Goal: Communication & Community: Answer question/provide support

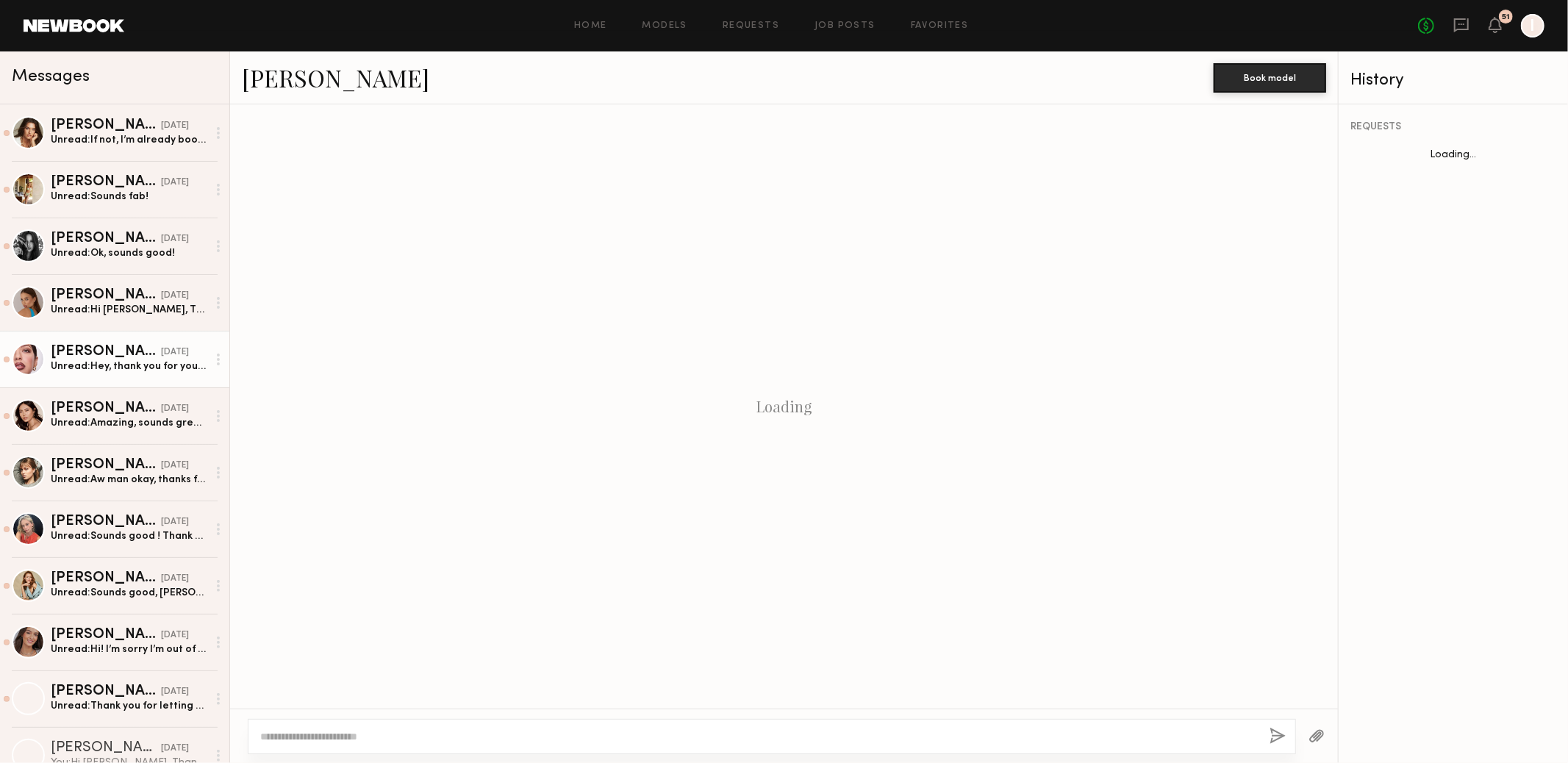
click at [136, 146] on div "Unread: If not, I’m already booked for a job on [DATE] now, but I can do [DATE]…" at bounding box center [128, 140] width 156 height 14
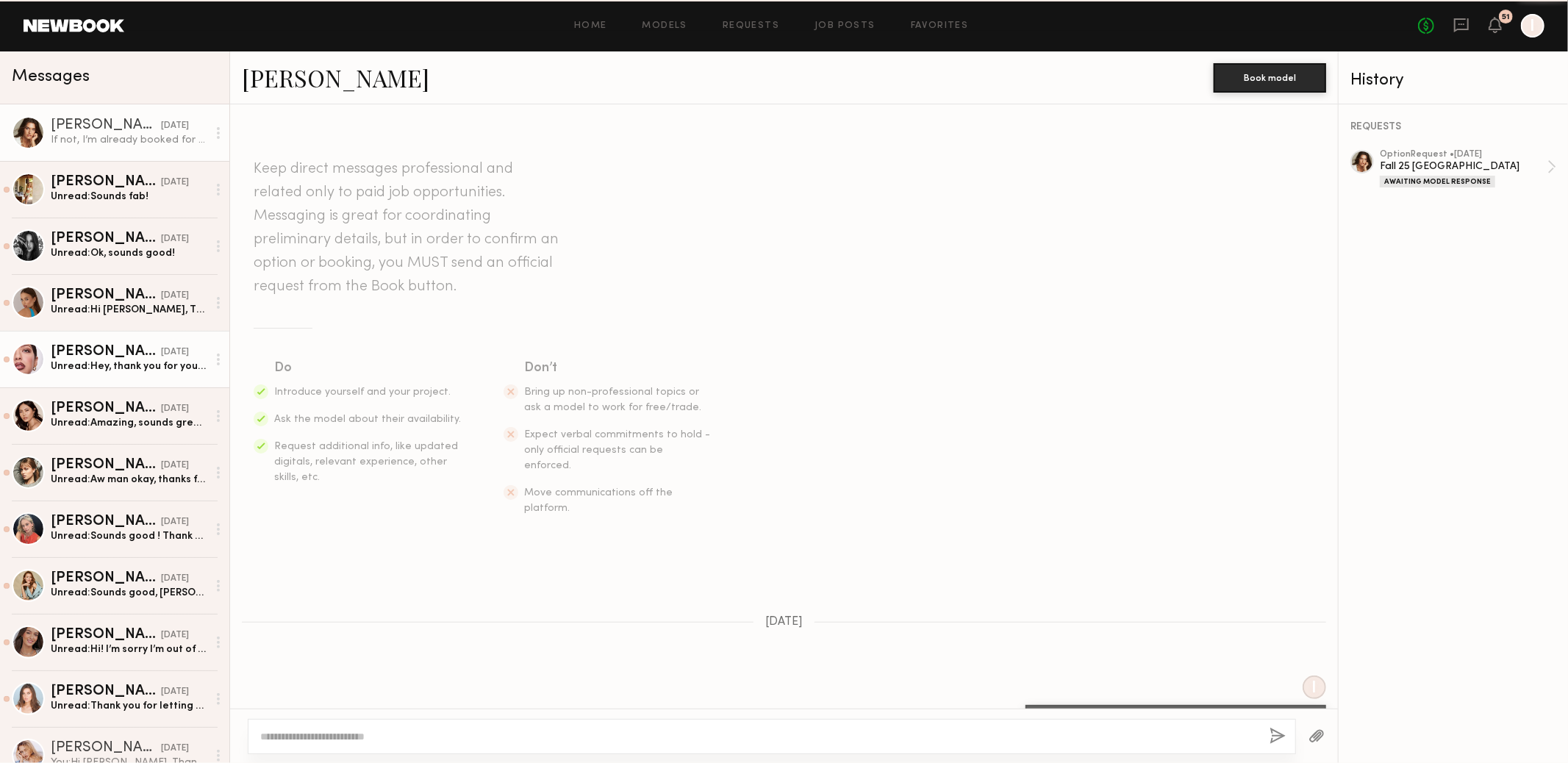
scroll to position [1030, 0]
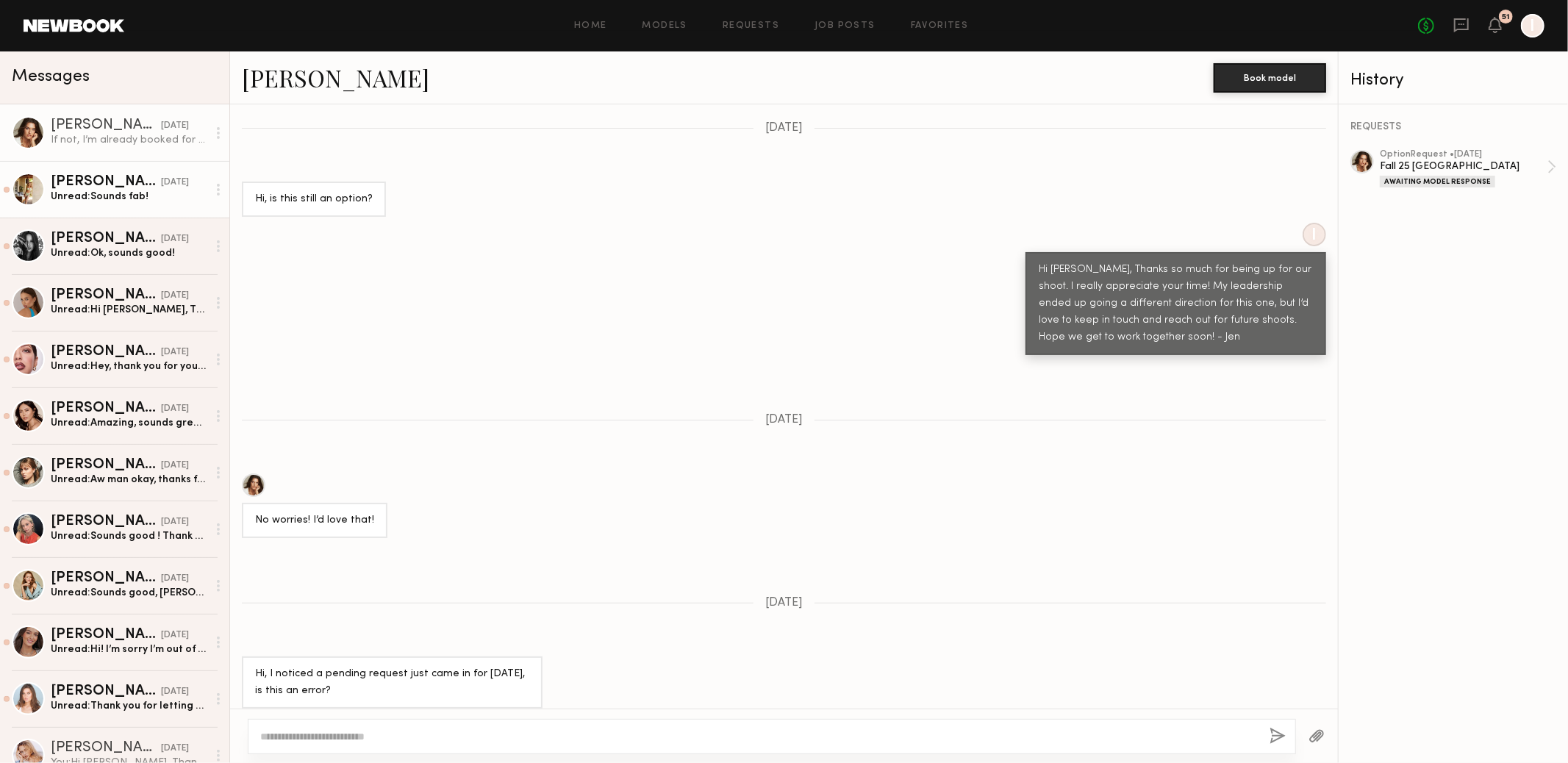
click at [113, 190] on div "[PERSON_NAME]" at bounding box center [105, 182] width 110 height 14
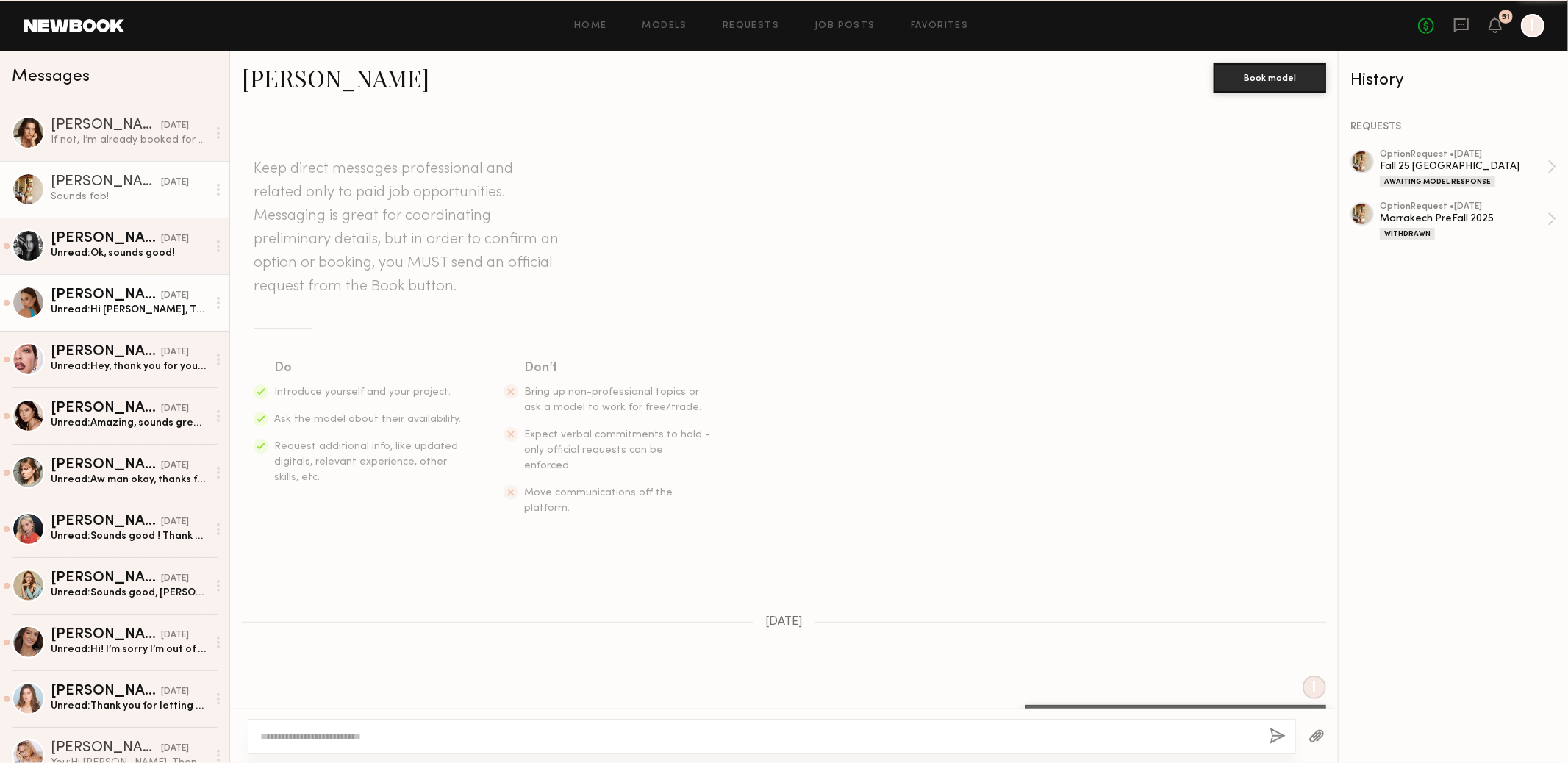
scroll to position [1430, 0]
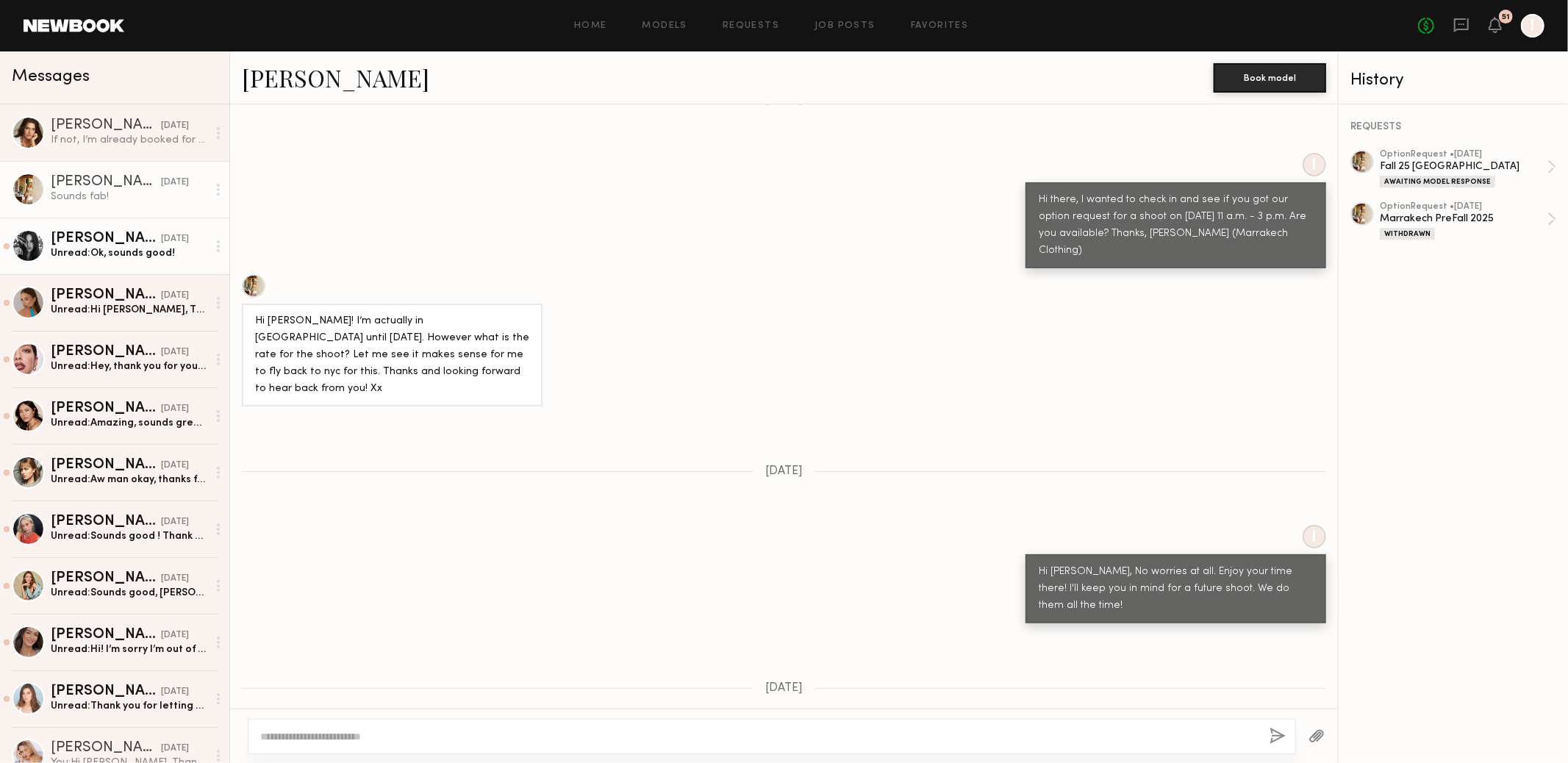
click at [165, 247] on div "[PERSON_NAME] [DATE] Unread: Ok, sounds good!" at bounding box center [128, 246] width 156 height 29
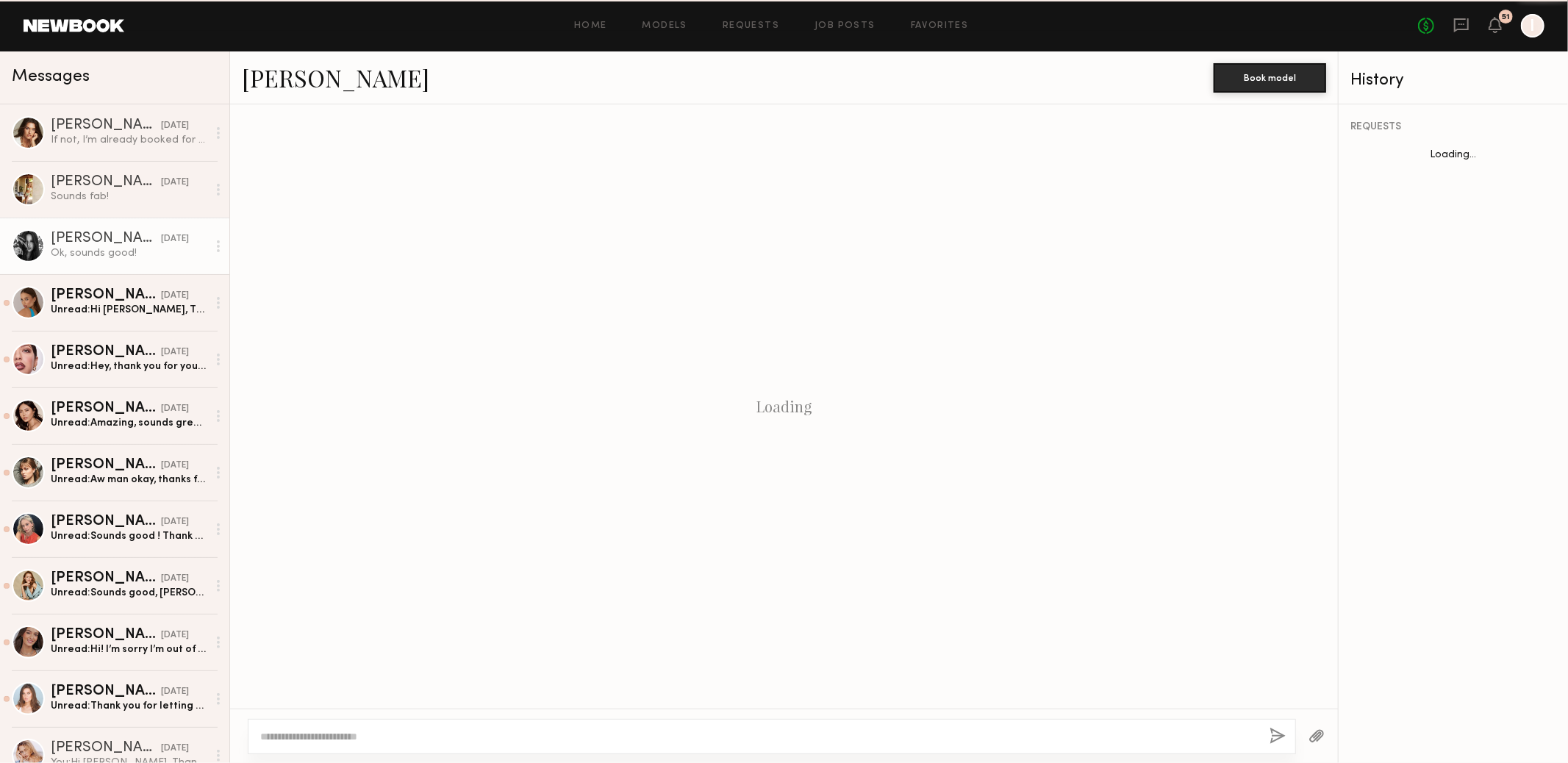
scroll to position [503, 0]
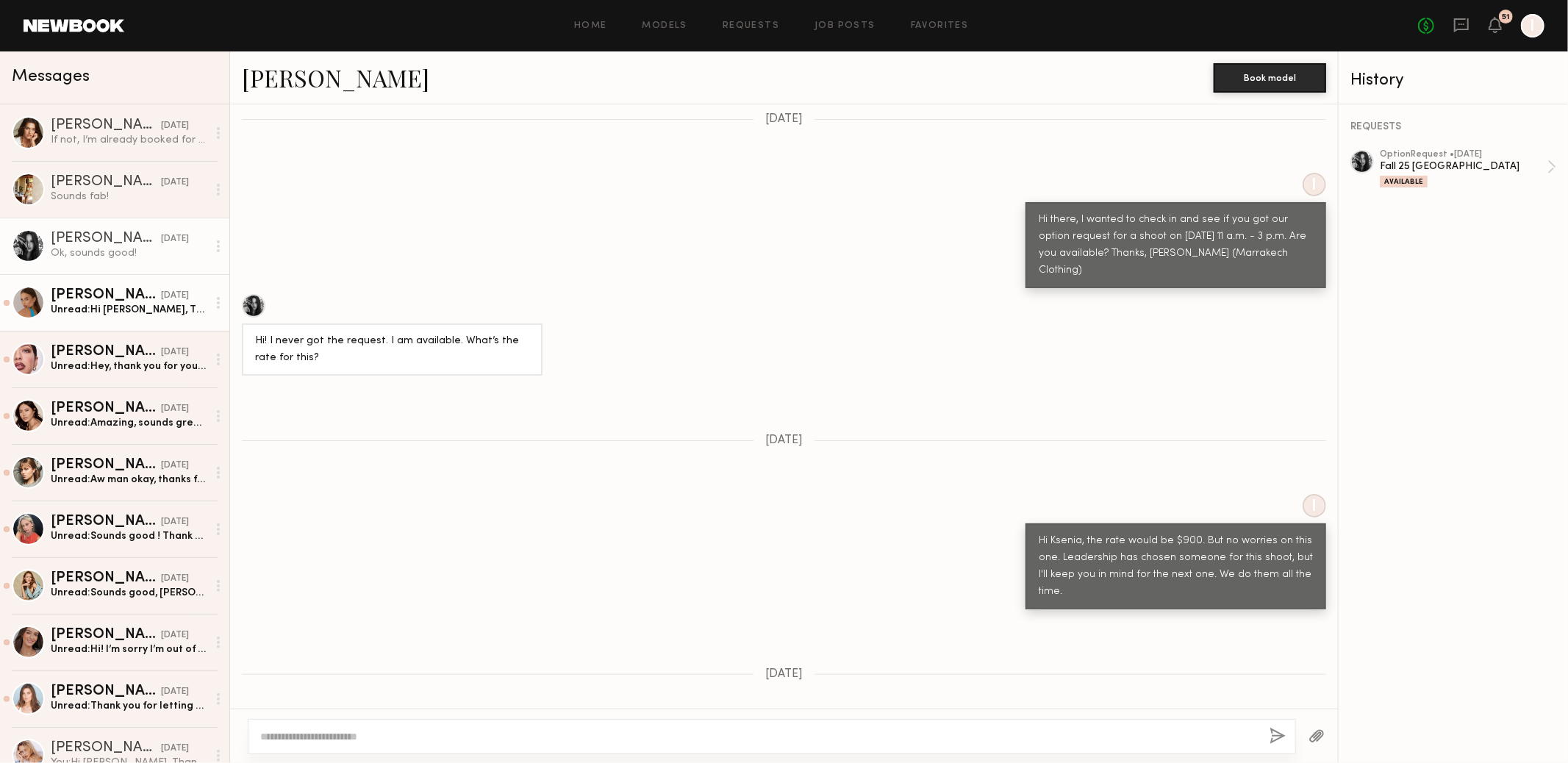
click at [169, 292] on div "[DATE]" at bounding box center [174, 295] width 28 height 14
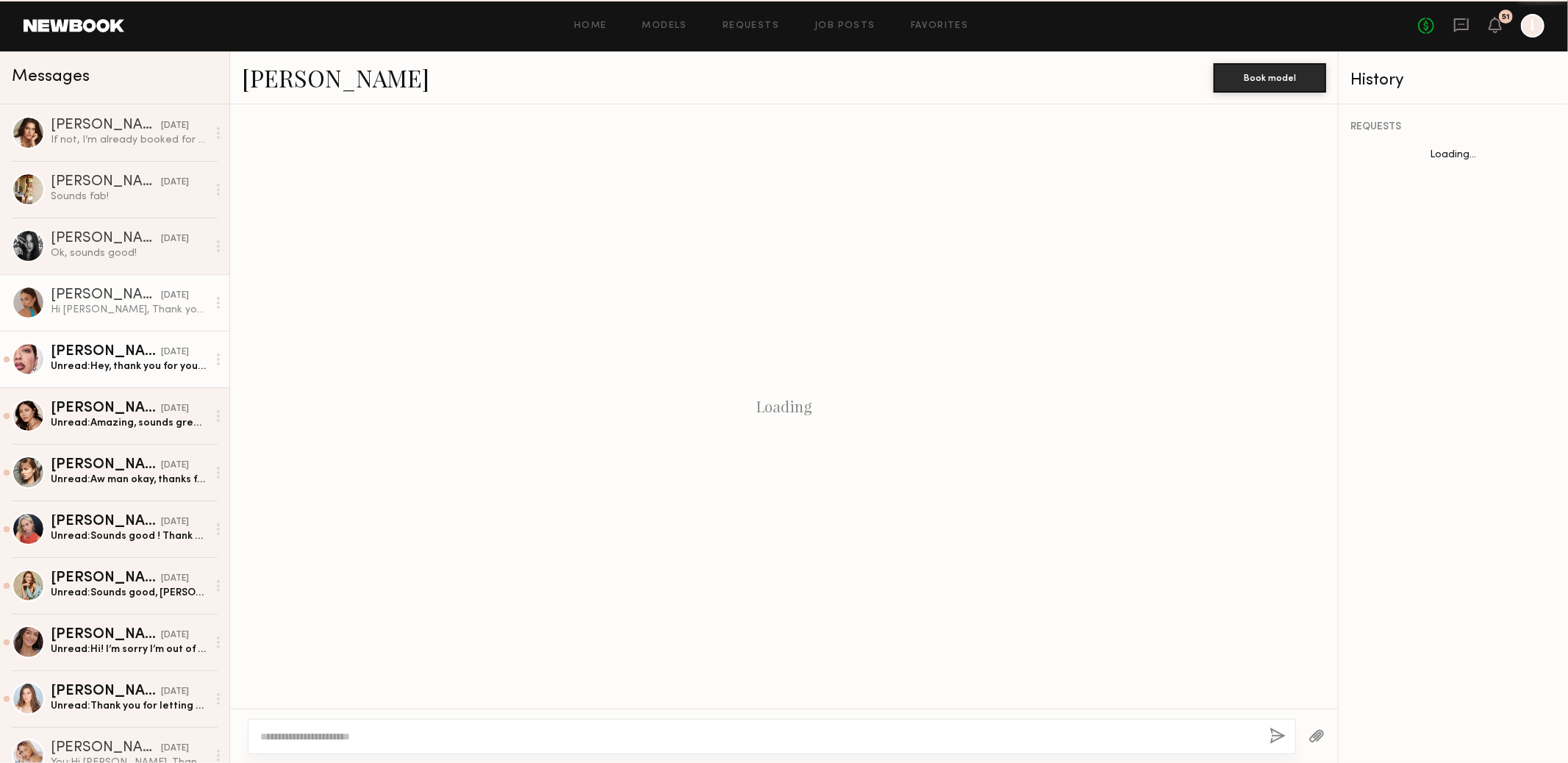
scroll to position [762, 0]
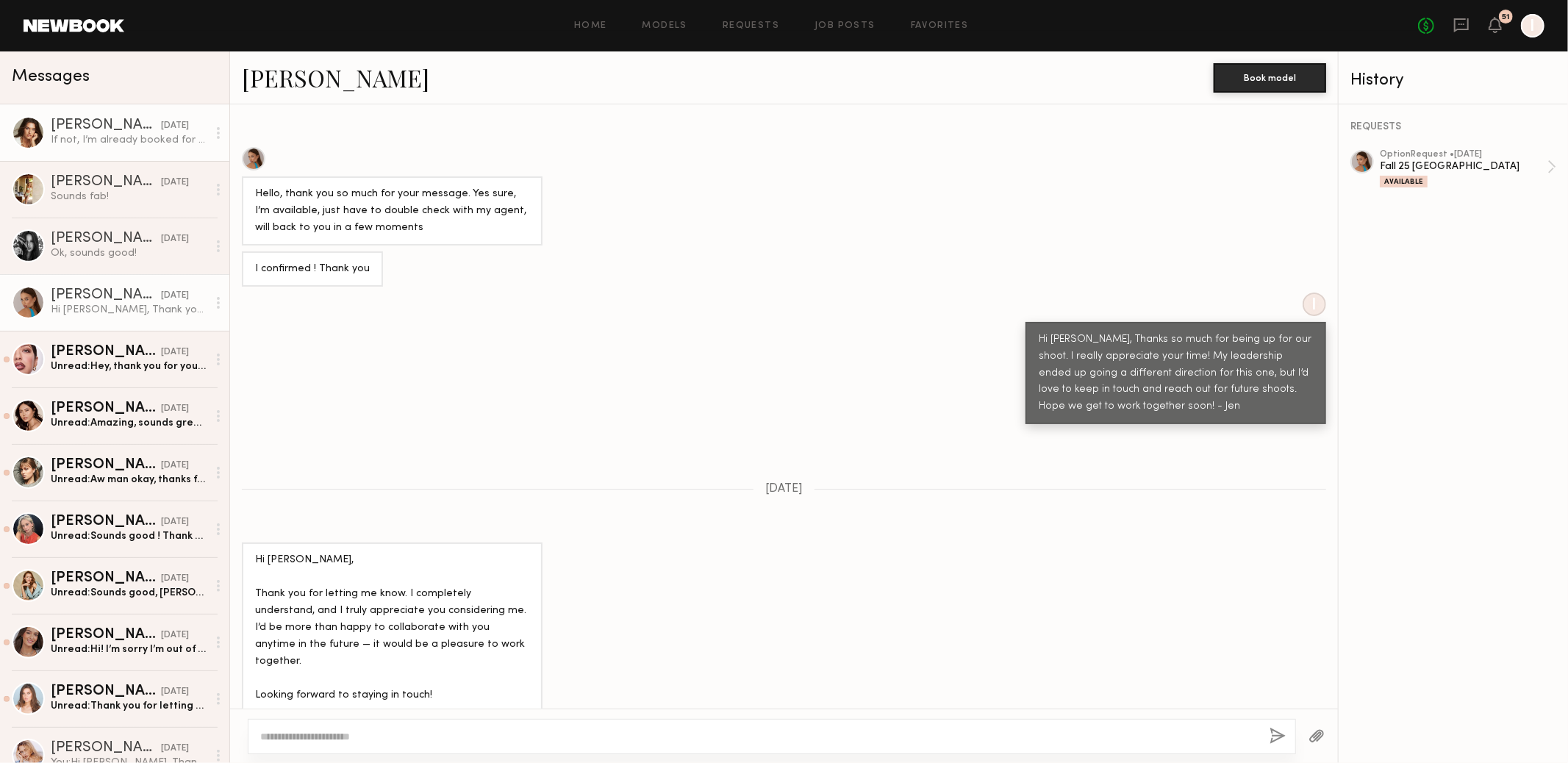
click at [160, 135] on div "If not, I’m already booked for a job on [DATE] now, but I can do [DATE] or [DAT…" at bounding box center [128, 140] width 156 height 14
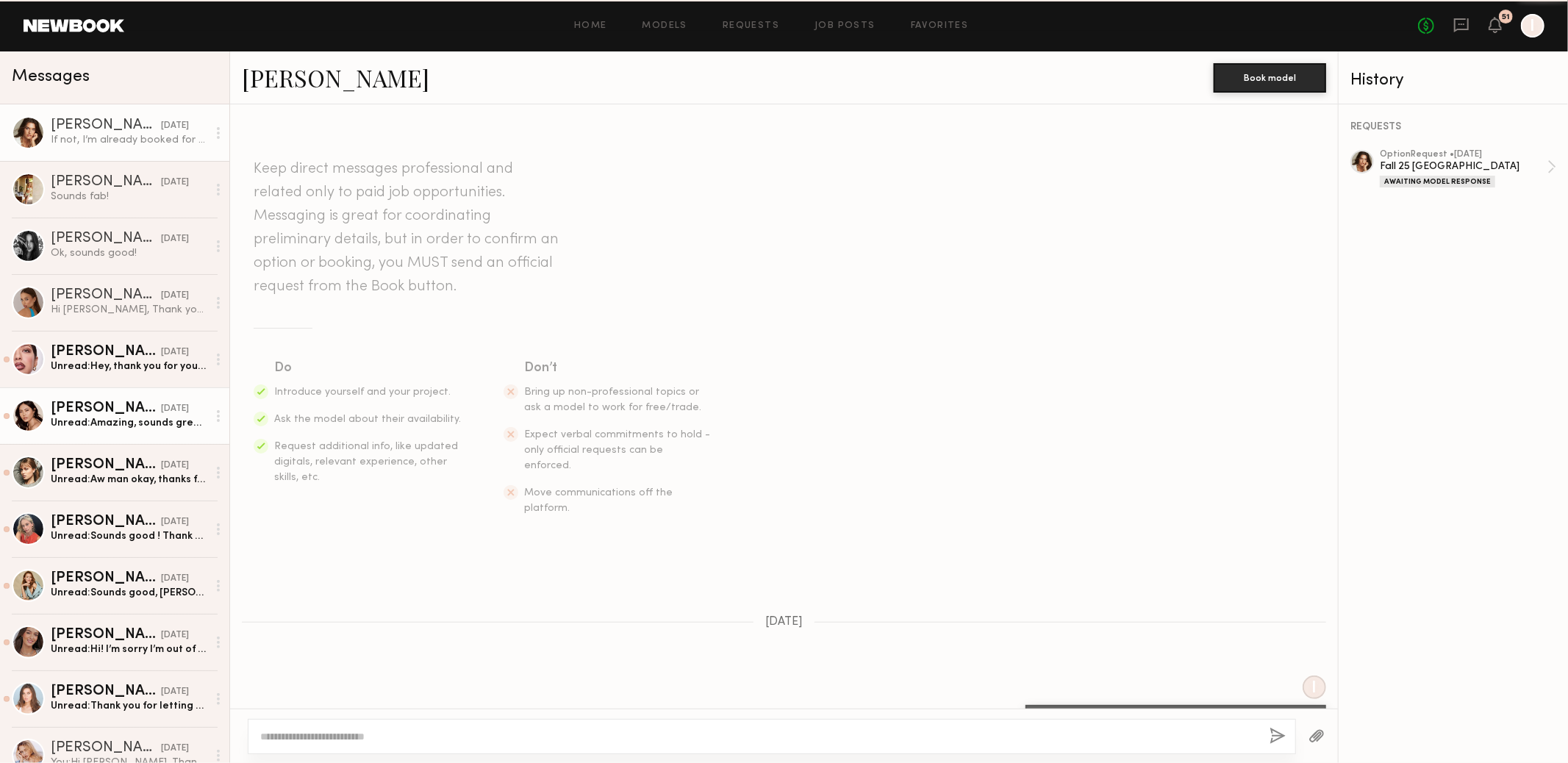
scroll to position [1030, 0]
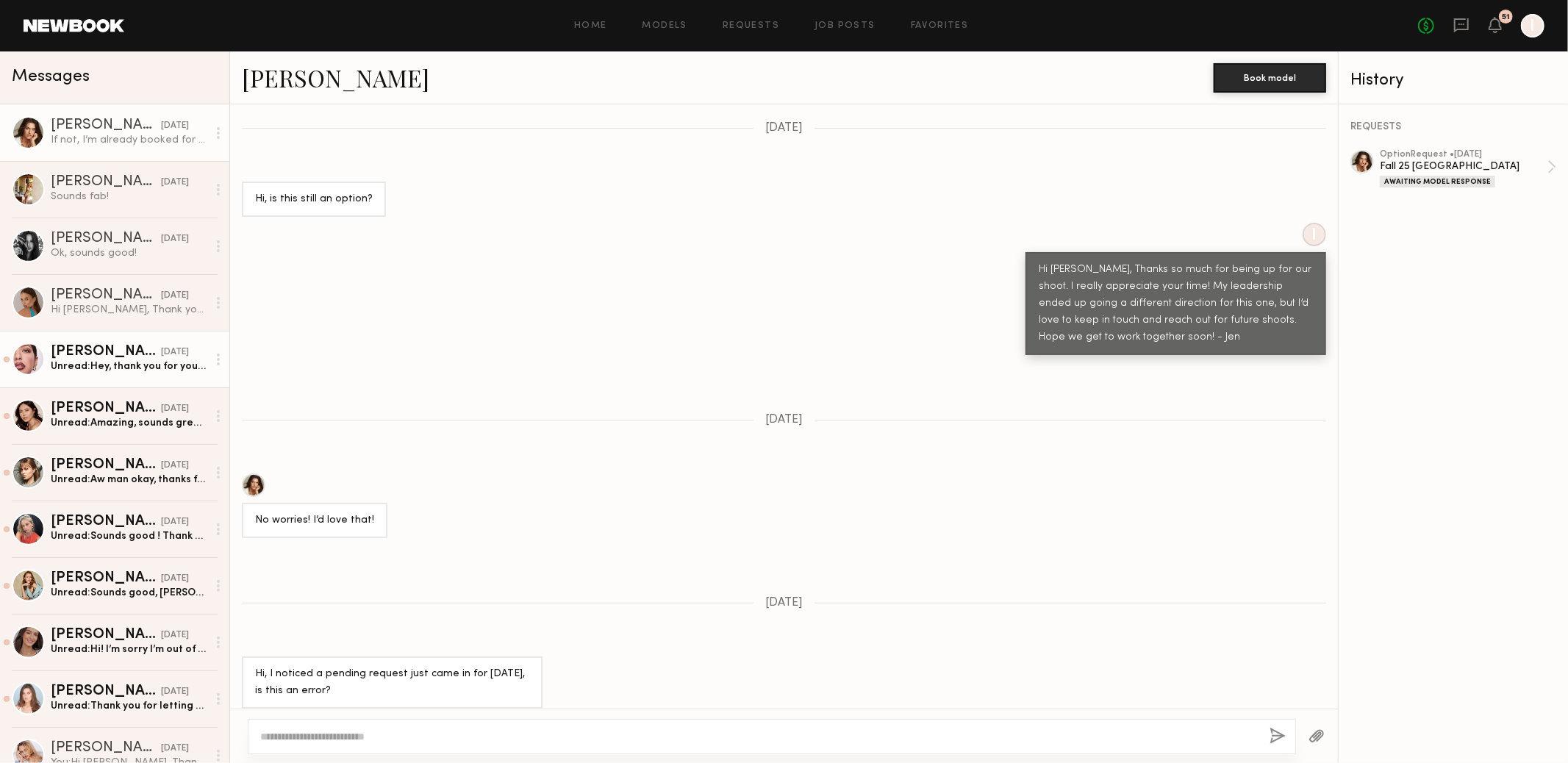
click at [161, 349] on div "[DATE]" at bounding box center [174, 352] width 28 height 14
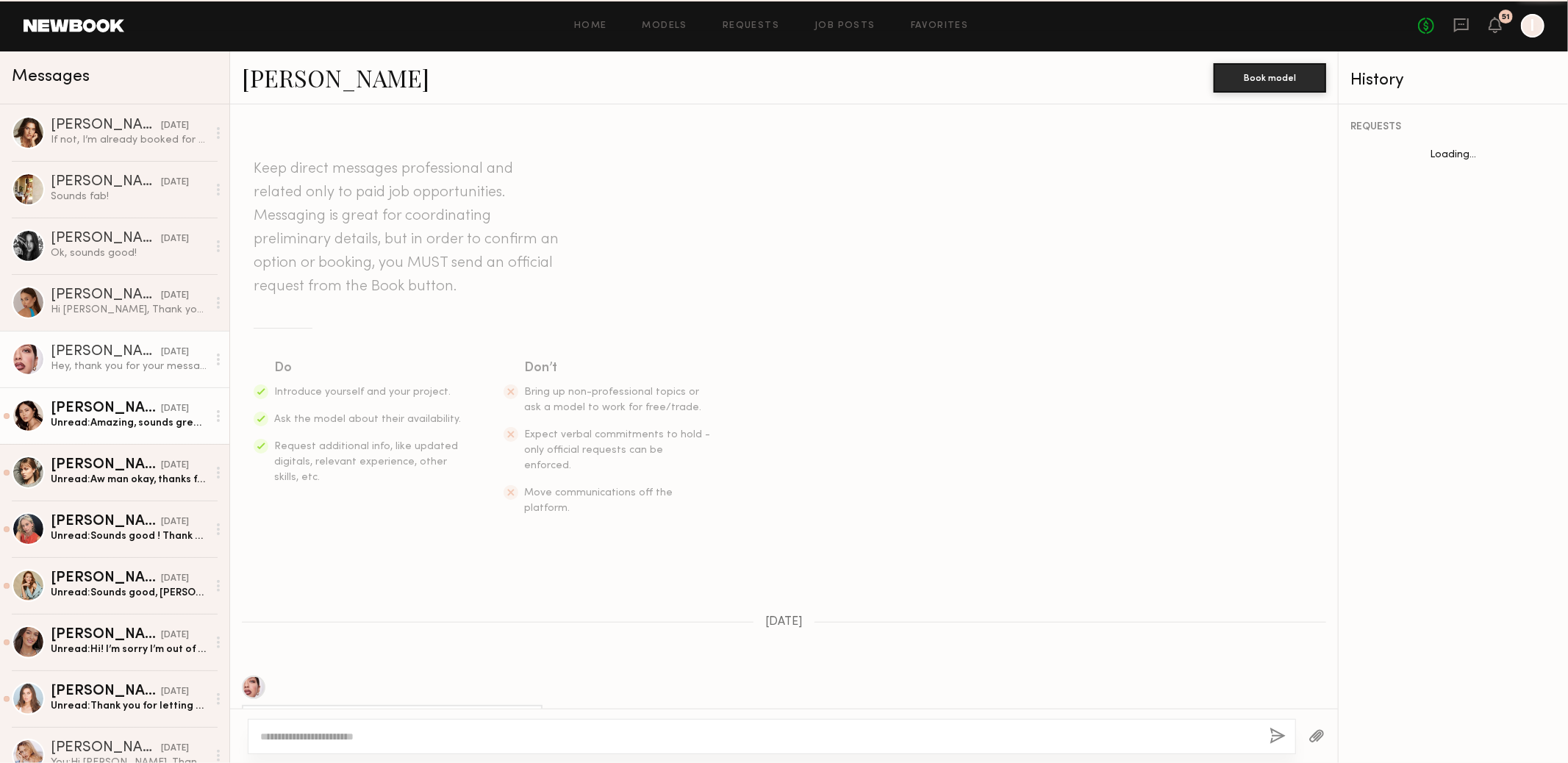
scroll to position [922, 0]
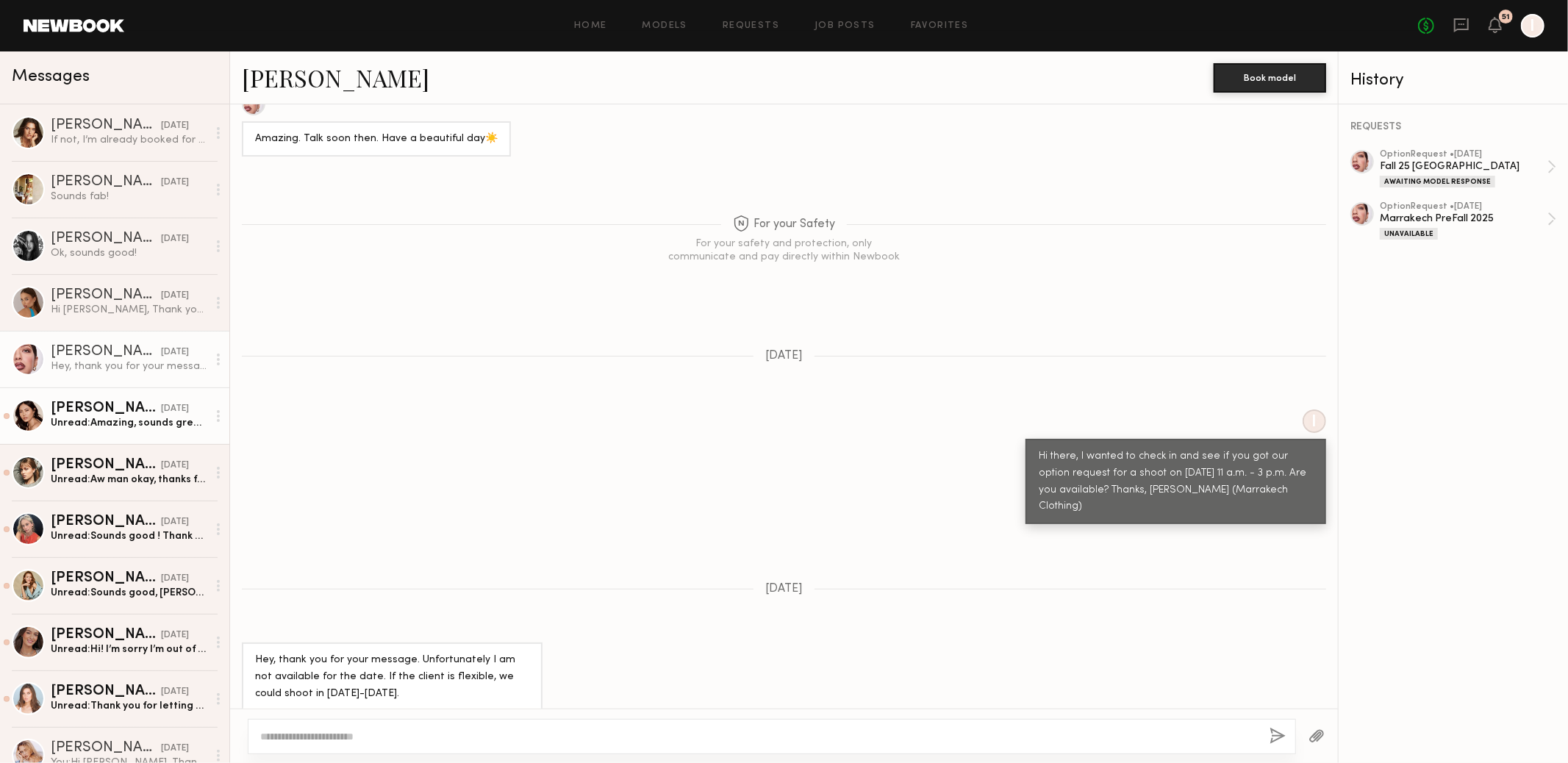
click at [139, 429] on div "Unread: Amazing, sounds great, thanks!" at bounding box center [128, 423] width 156 height 14
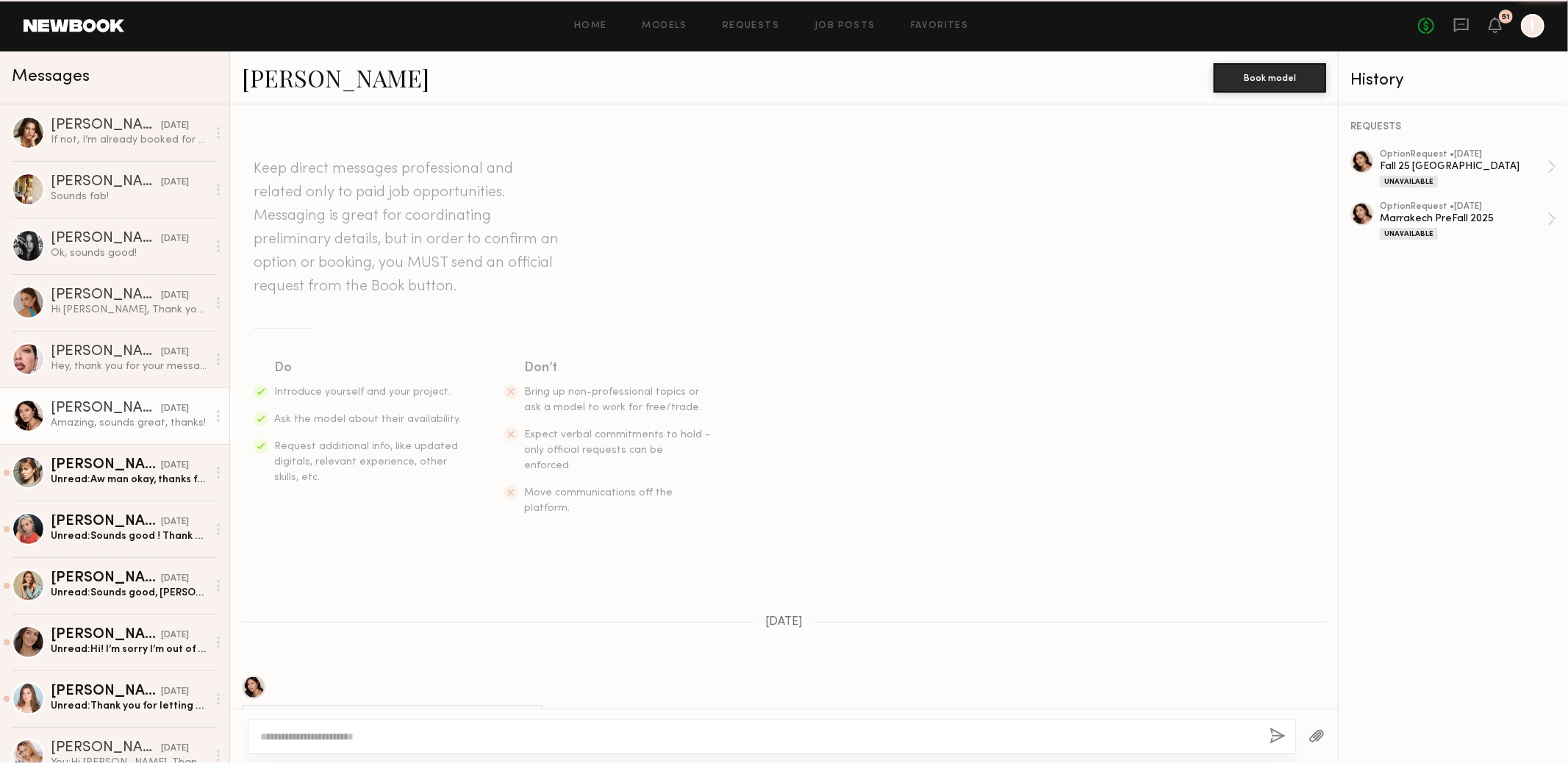
scroll to position [1096, 0]
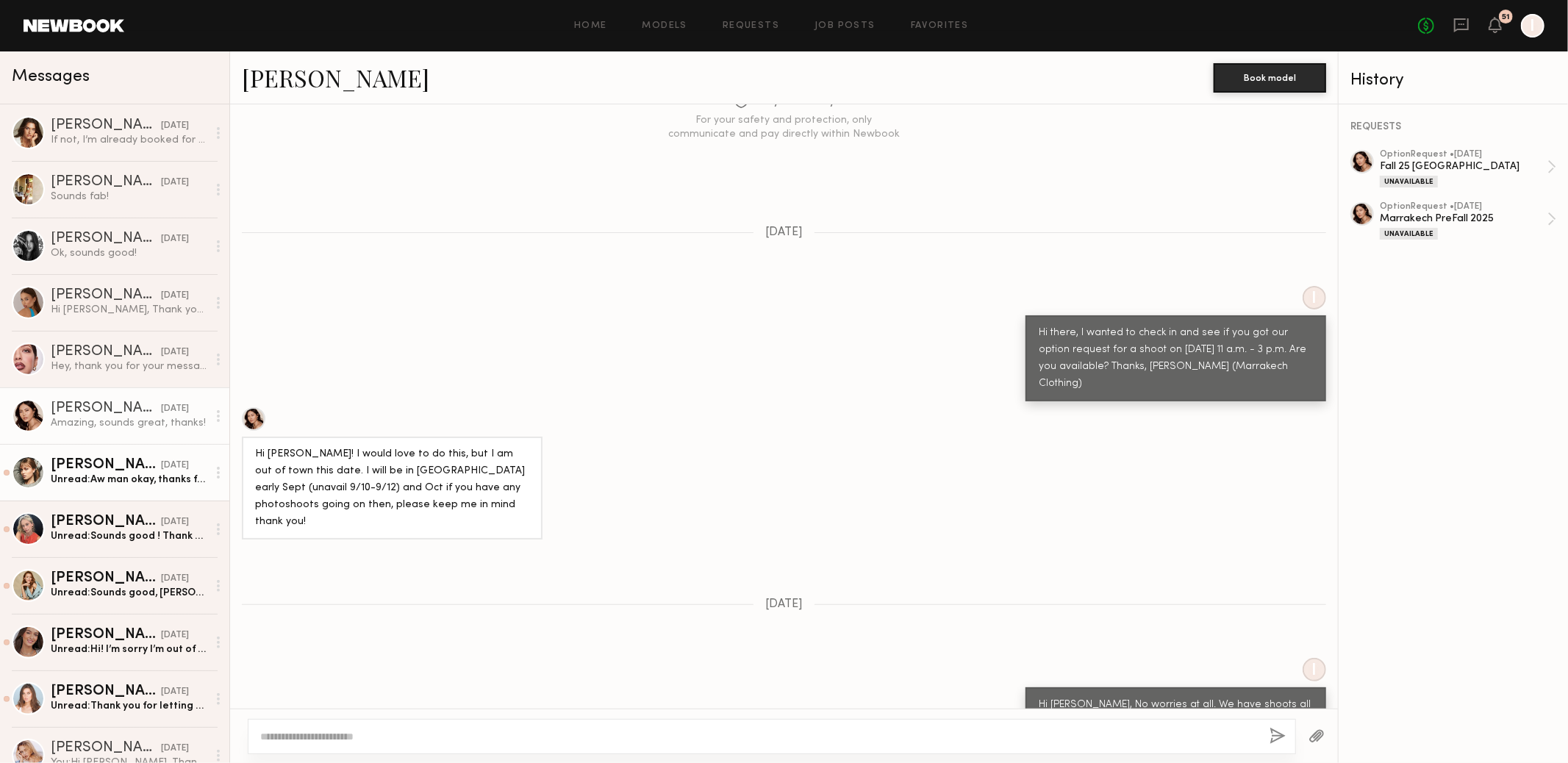
click at [161, 468] on div "[DATE]" at bounding box center [174, 466] width 28 height 14
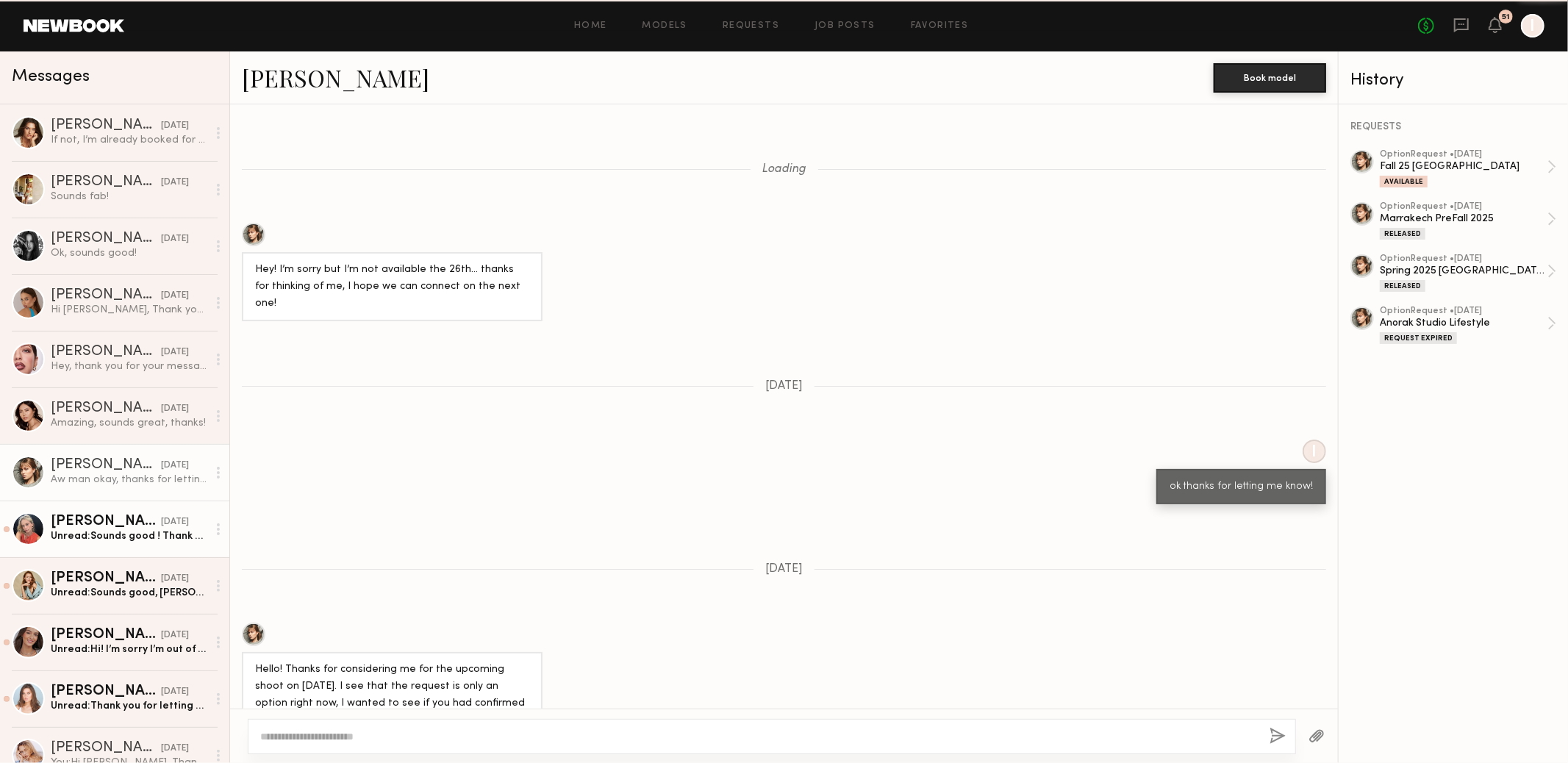
scroll to position [1517, 0]
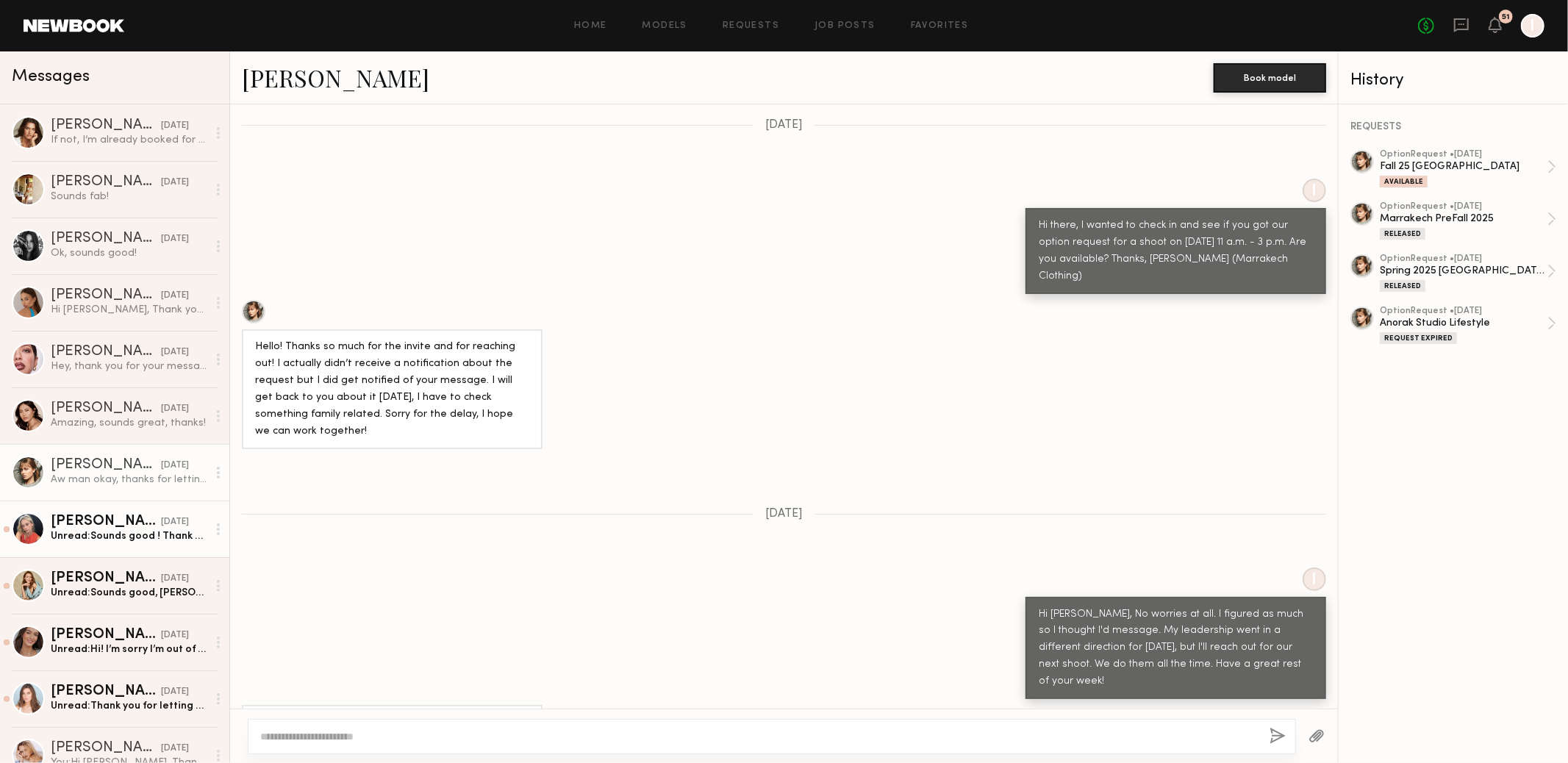
click at [161, 528] on div "[DATE]" at bounding box center [174, 522] width 28 height 14
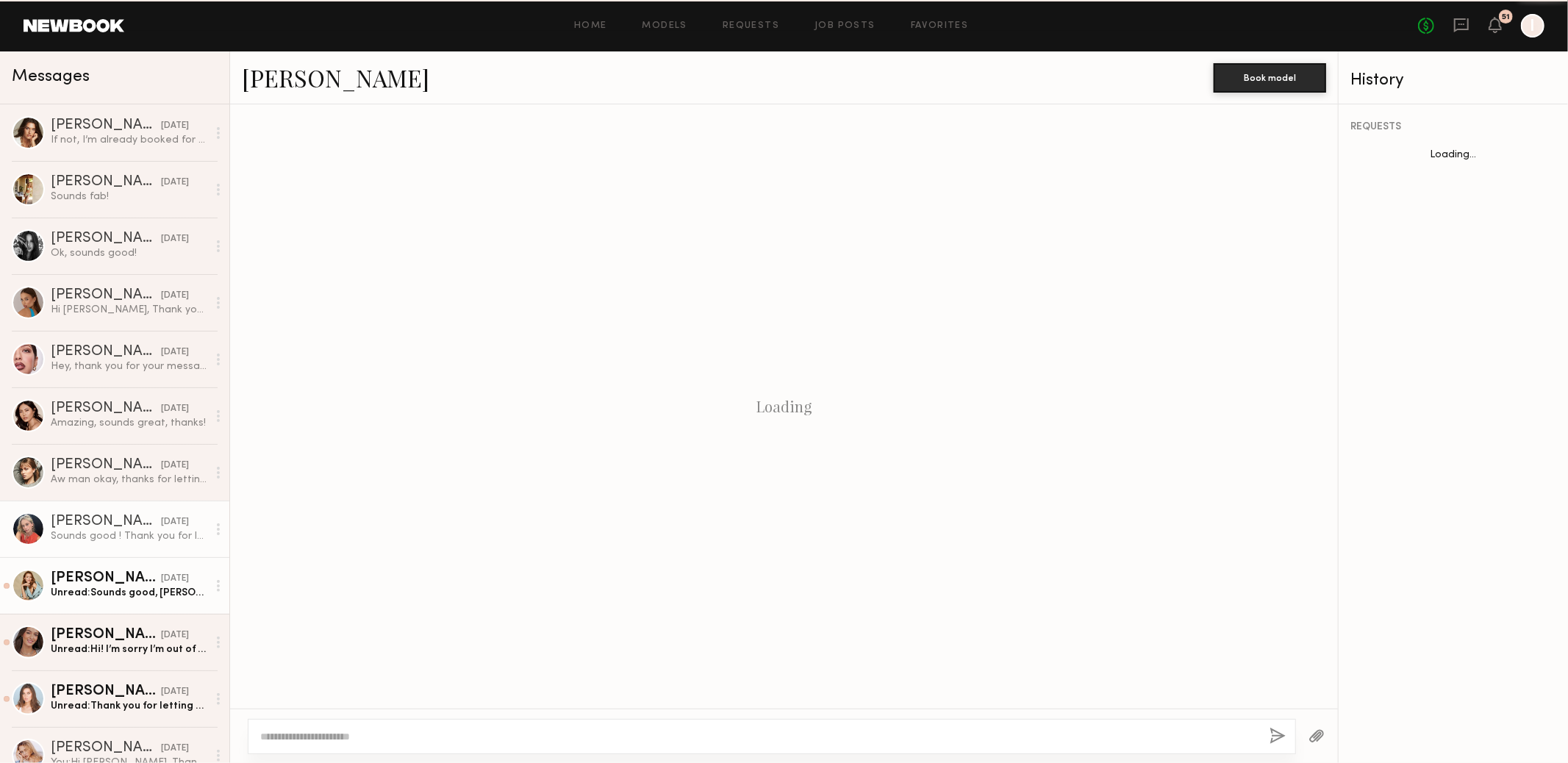
scroll to position [501, 0]
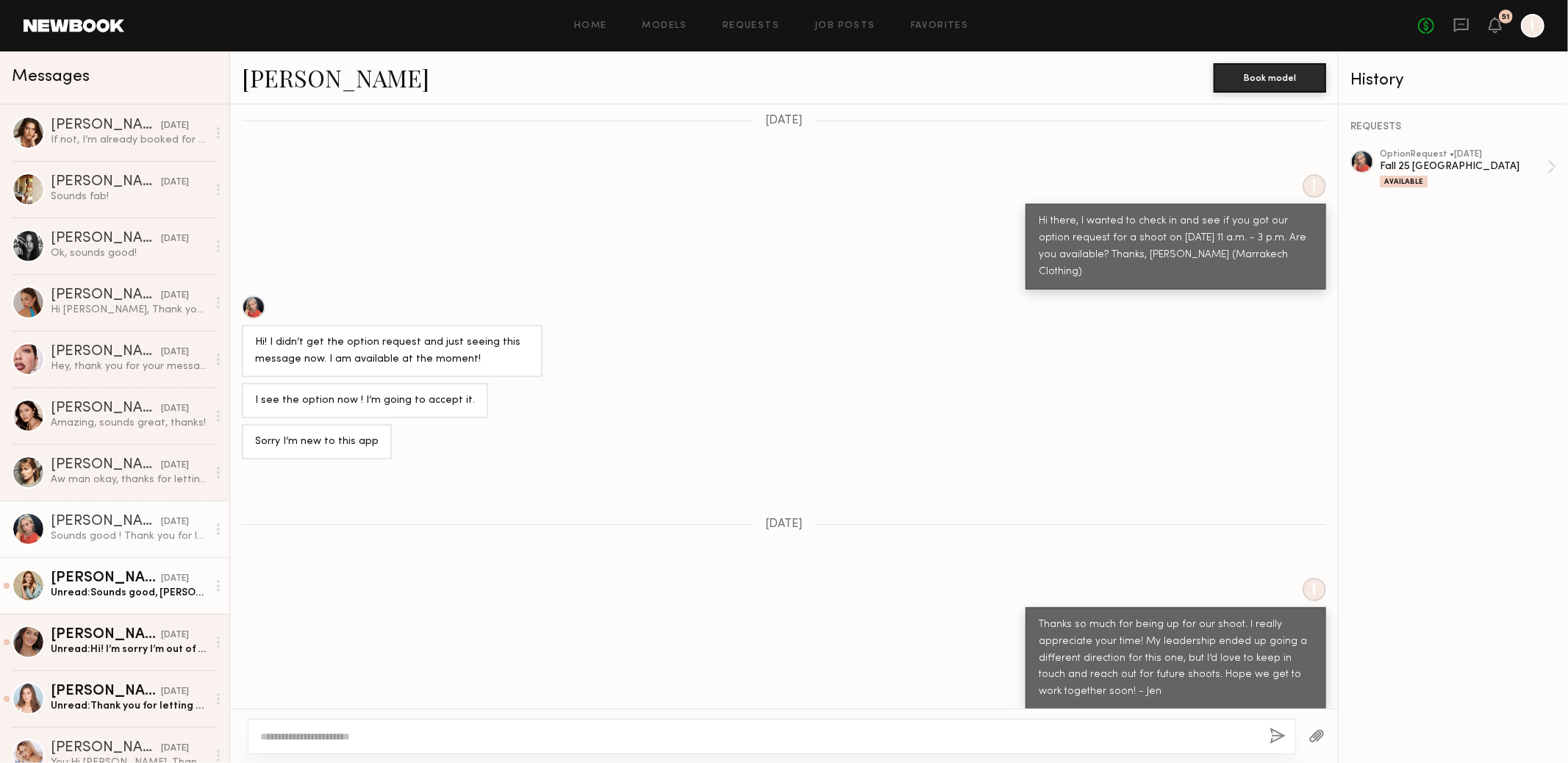
click at [161, 582] on div "[DATE]" at bounding box center [174, 579] width 28 height 14
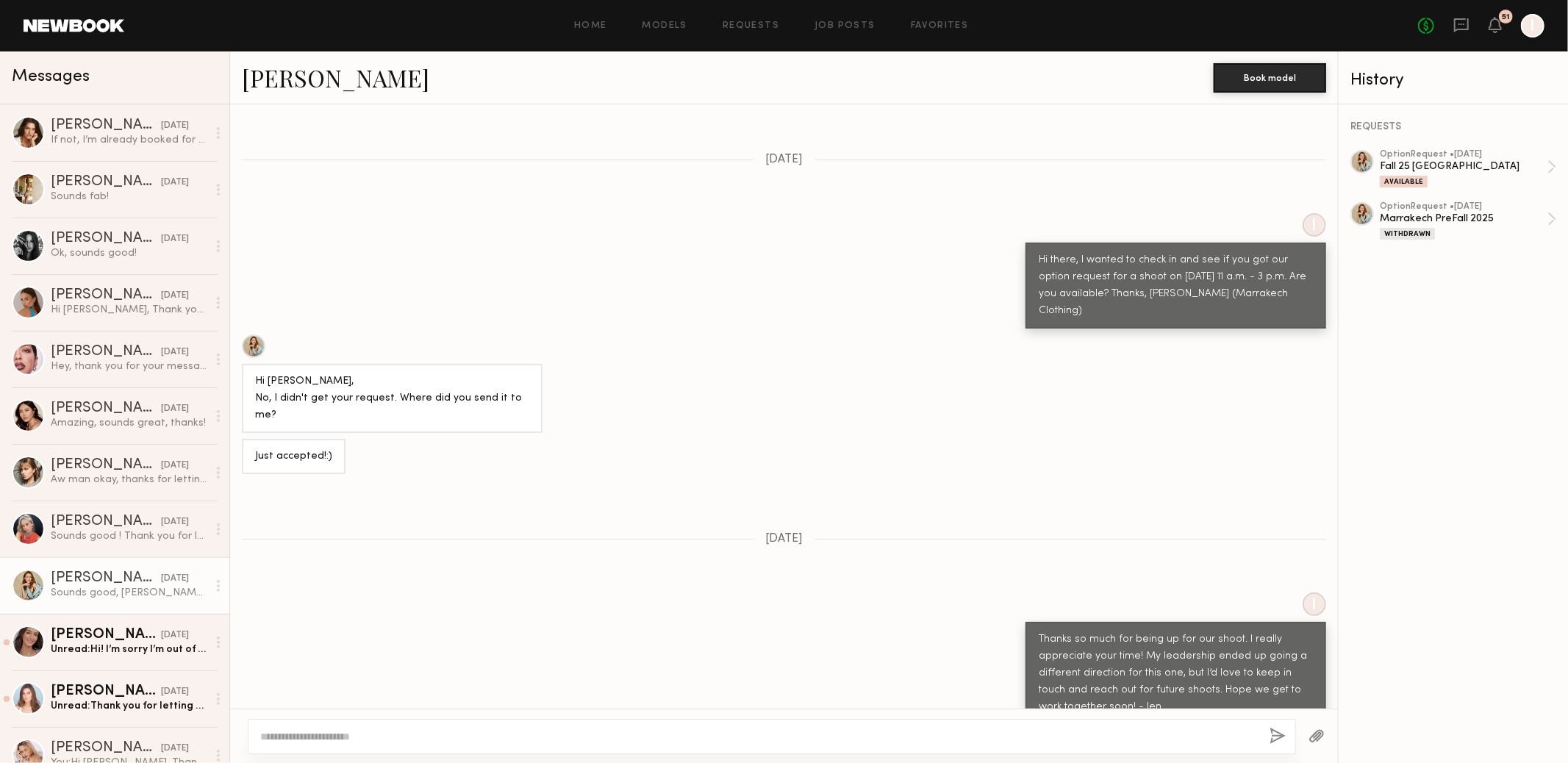
scroll to position [196, 0]
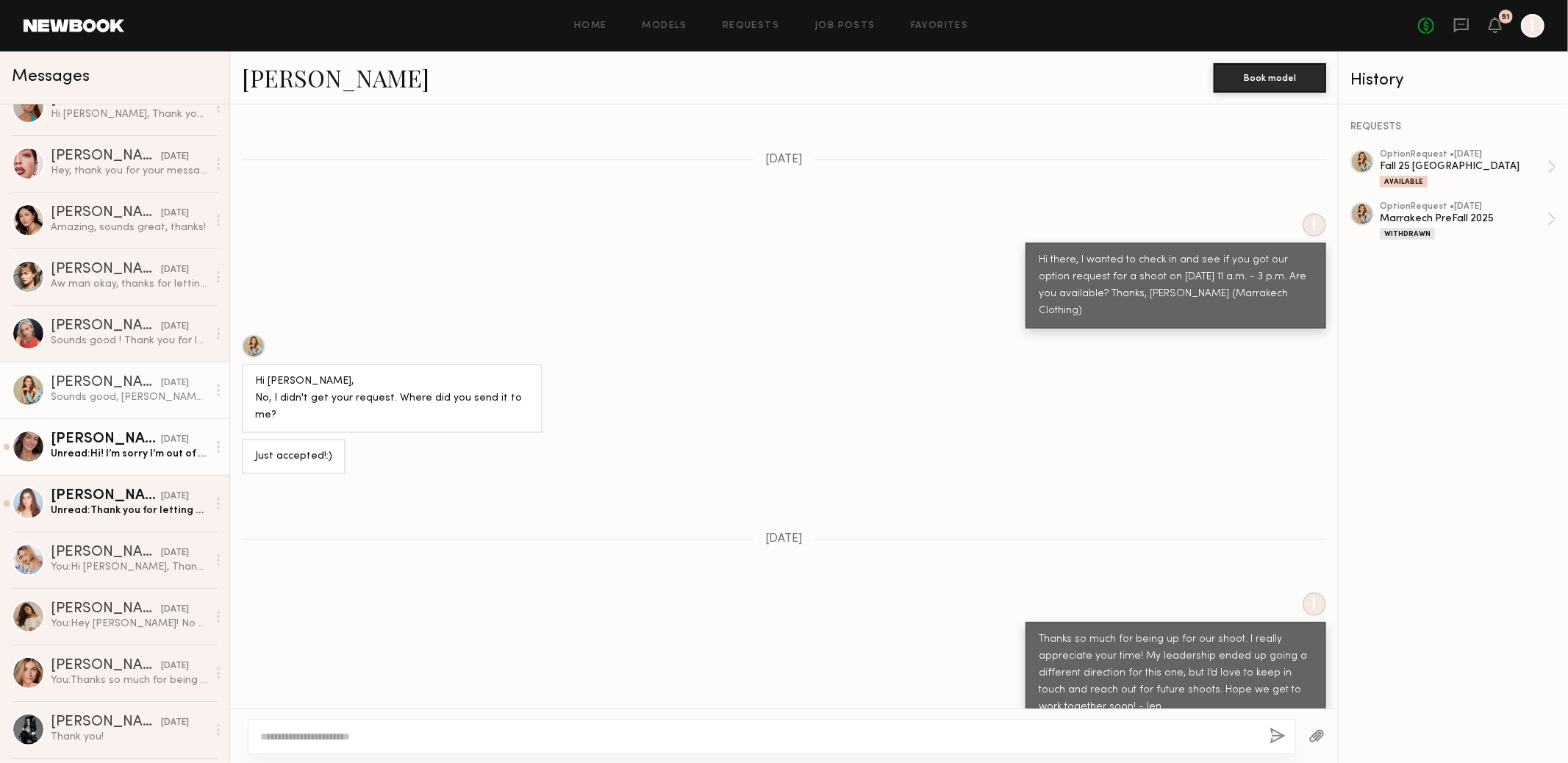
click at [143, 424] on link "[PERSON_NAME] [DATE] Unread: Hi! I’m sorry I’m out of town until [DATE]." at bounding box center [114, 446] width 229 height 57
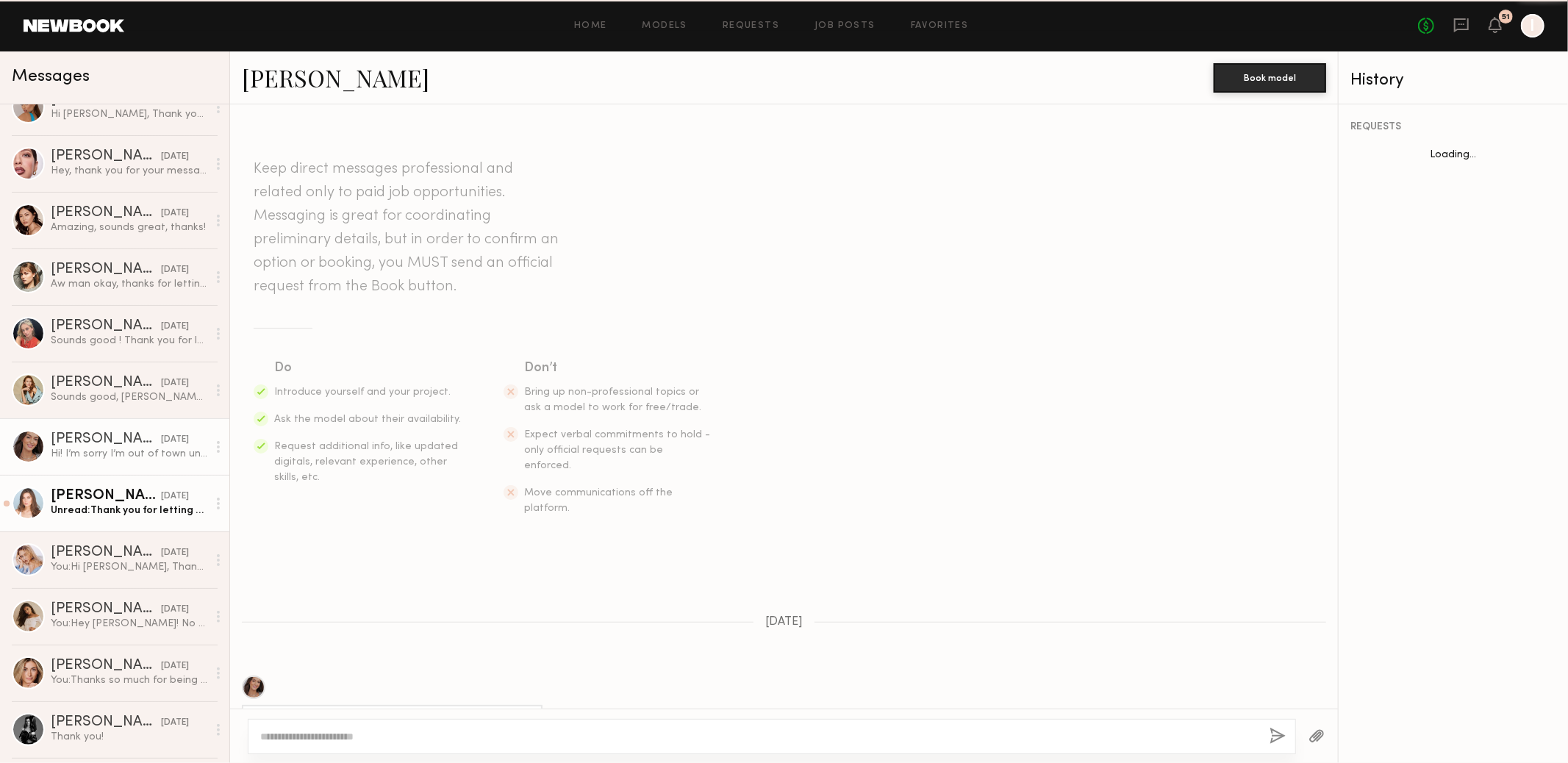
scroll to position [722, 0]
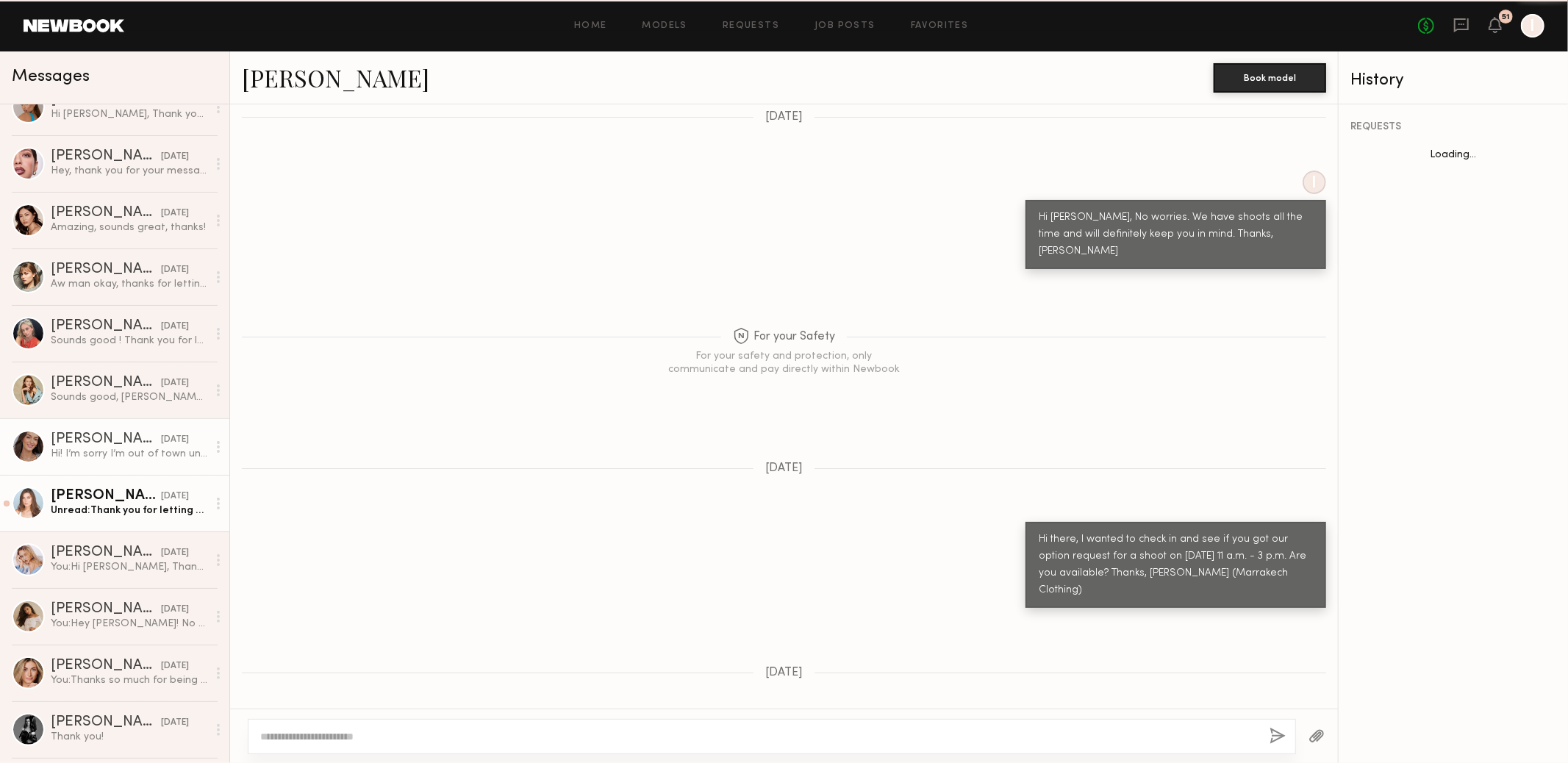
click at [144, 512] on div "Unread: Thank you for letting me know and absolutely !" at bounding box center [128, 510] width 156 height 14
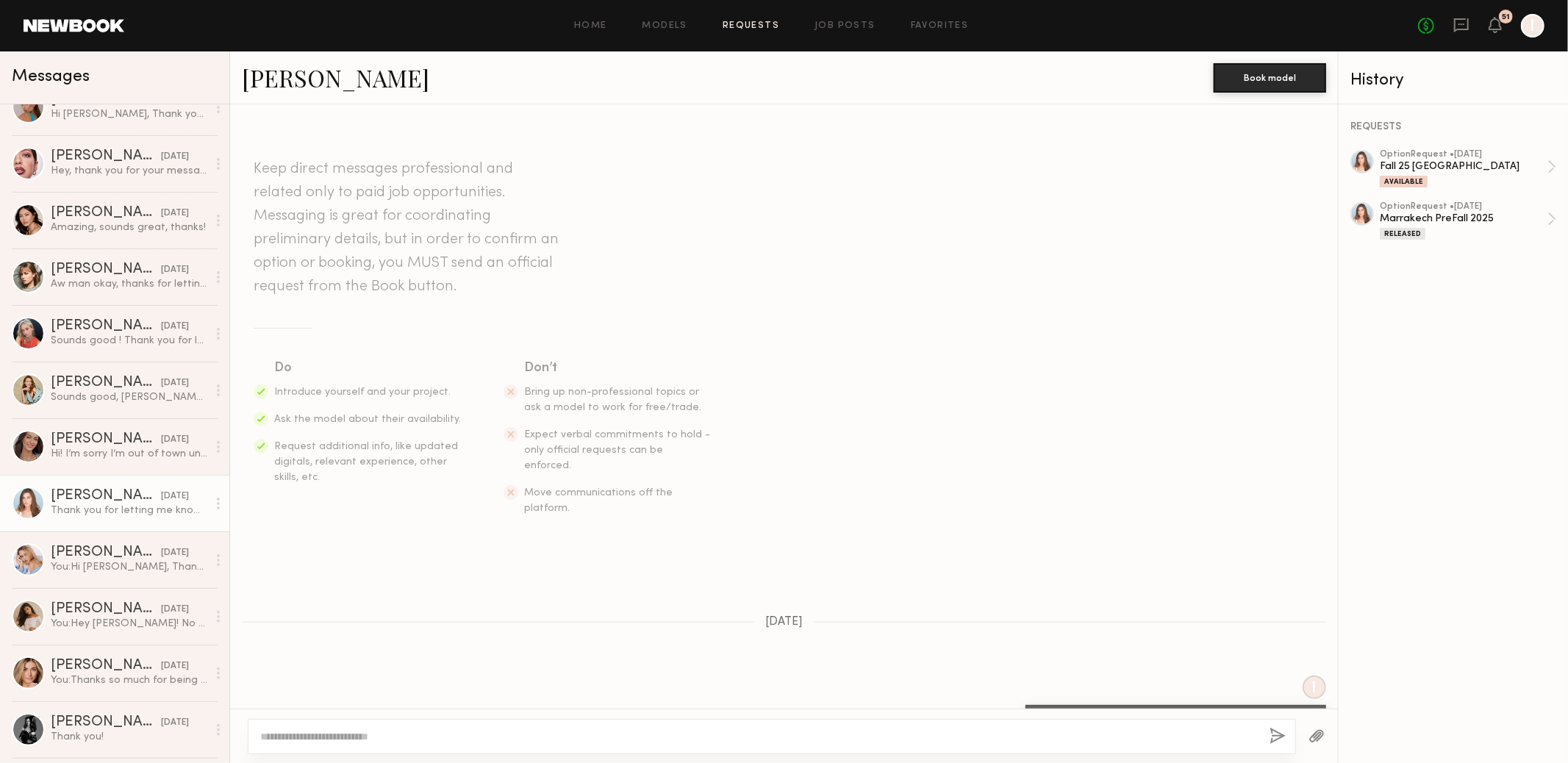
click at [754, 27] on link "Requests" at bounding box center [750, 26] width 57 height 10
